Goal: Ask a question

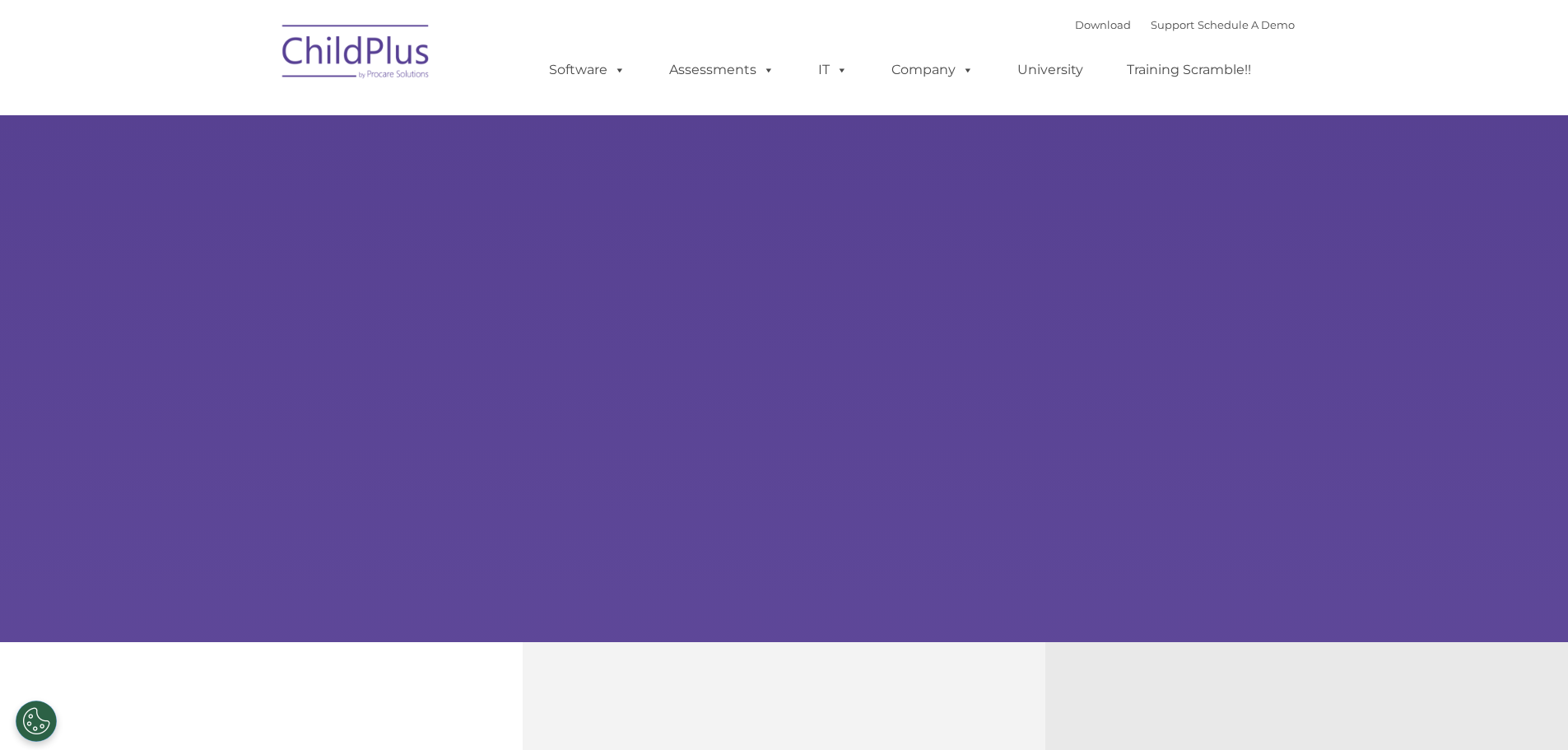
select select "MEDIUM"
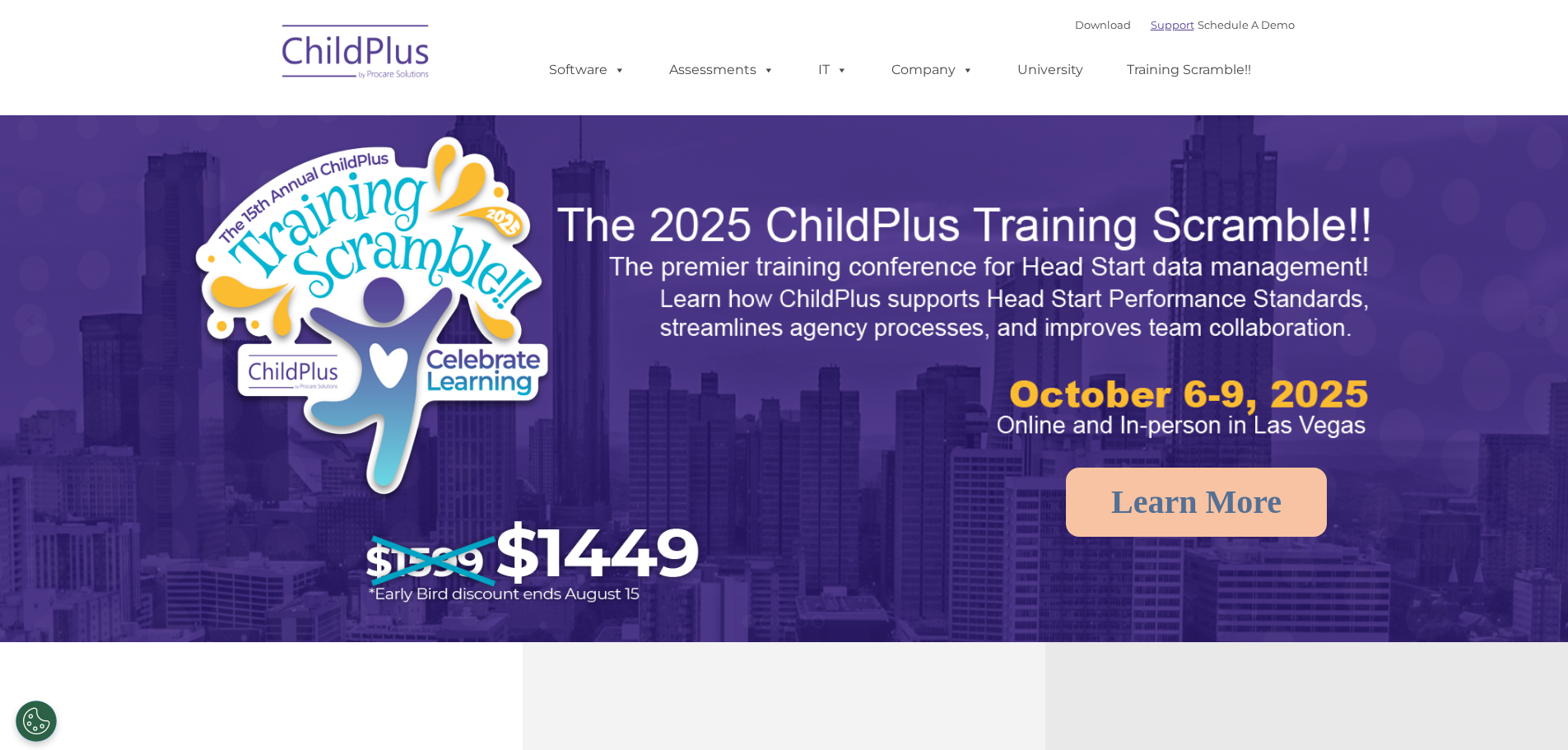
click at [1151, 18] on link "Support" at bounding box center [1172, 25] width 43 height 13
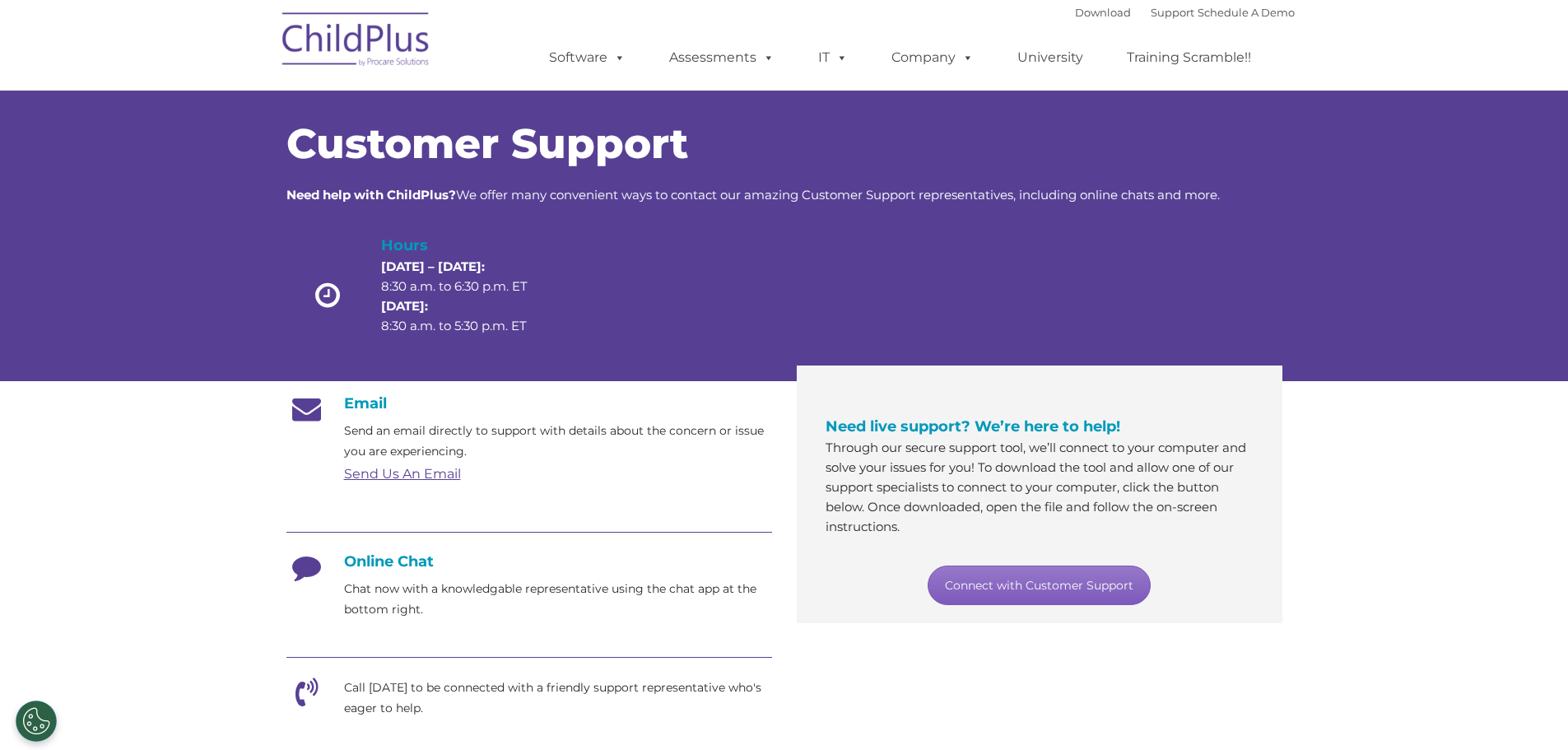
click at [1065, 585] on link "Connect with Customer Support" at bounding box center [1039, 585] width 223 height 40
